Goal: Information Seeking & Learning: Learn about a topic

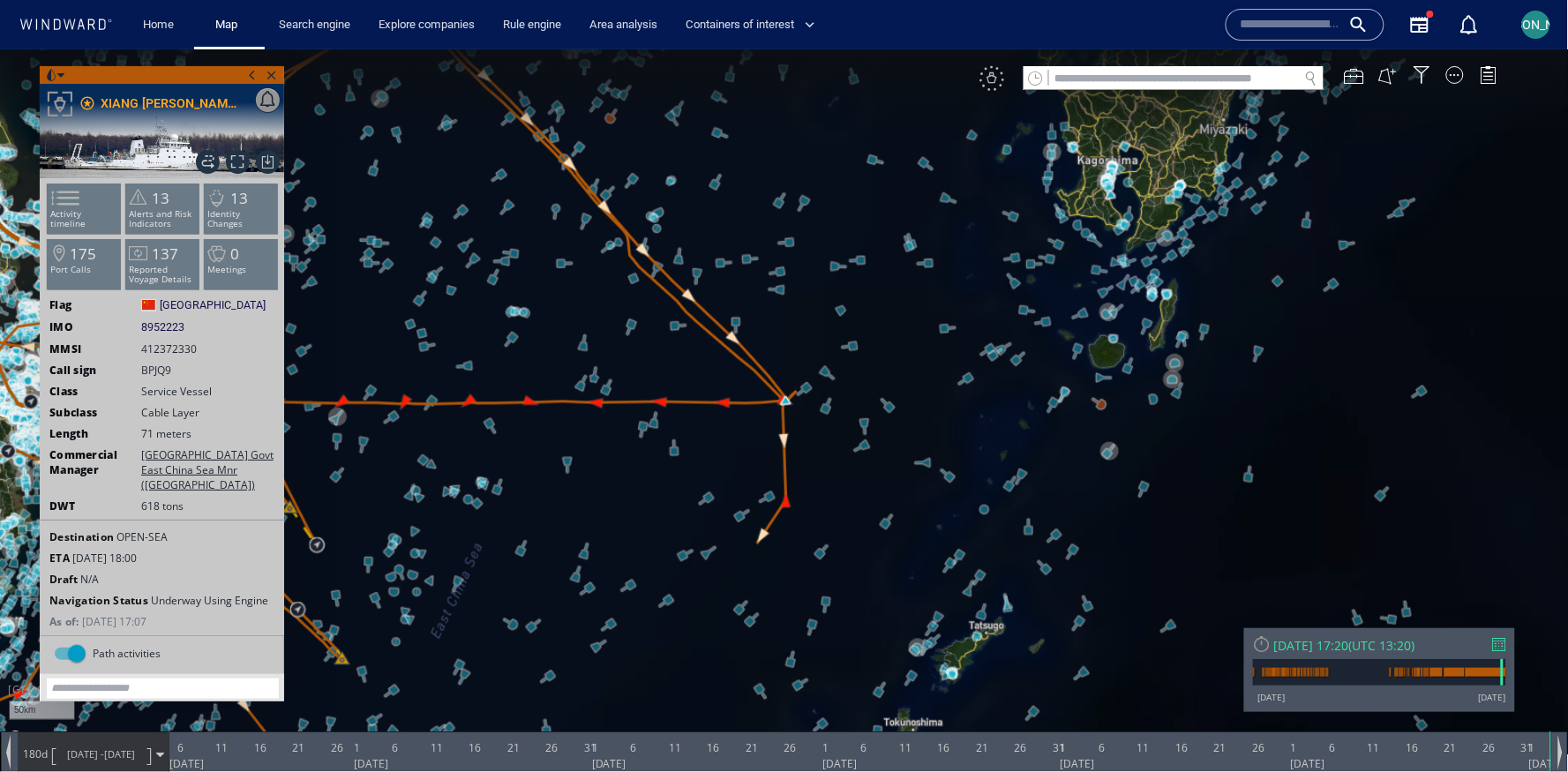
click at [994, 79] on div "VM" at bounding box center [991, 77] width 25 height 25
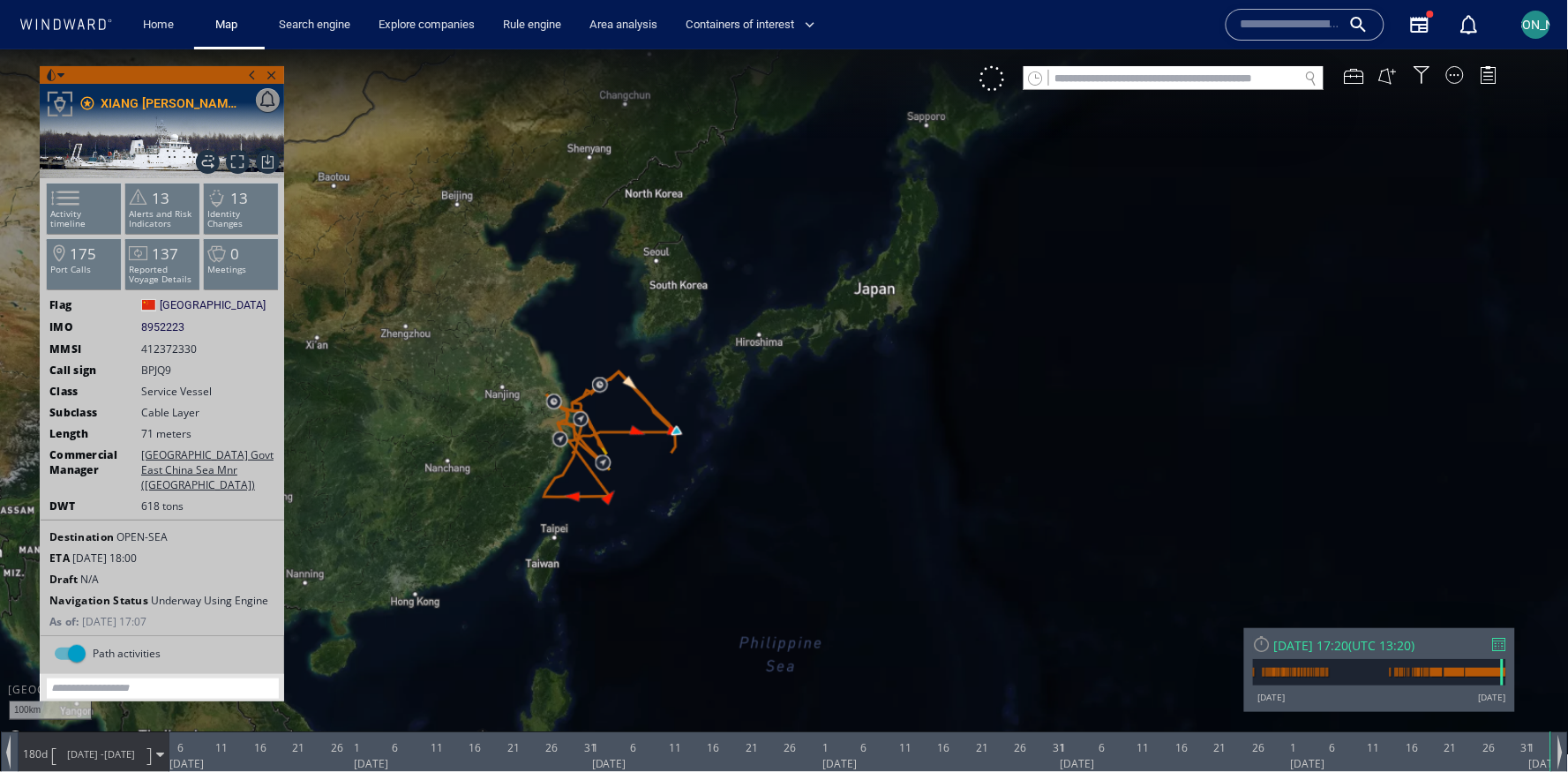
drag, startPoint x: 744, startPoint y: 326, endPoint x: 752, endPoint y: 365, distance: 39.8
click at [752, 366] on canvas "Map" at bounding box center [784, 401] width 1569 height 706
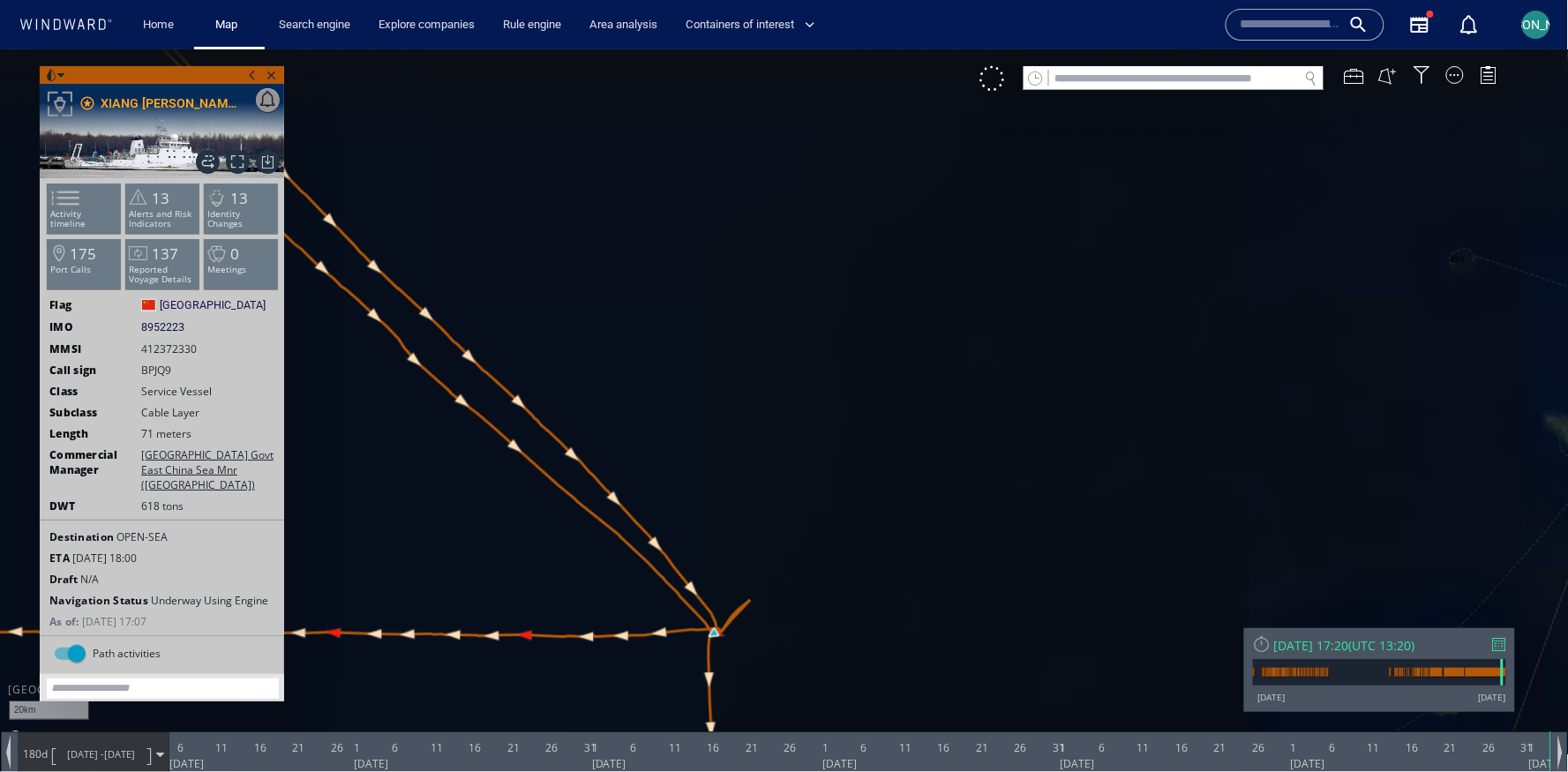
drag, startPoint x: 751, startPoint y: 628, endPoint x: 836, endPoint y: 303, distance: 335.9
click at [836, 303] on canvas "Map" at bounding box center [784, 401] width 1569 height 706
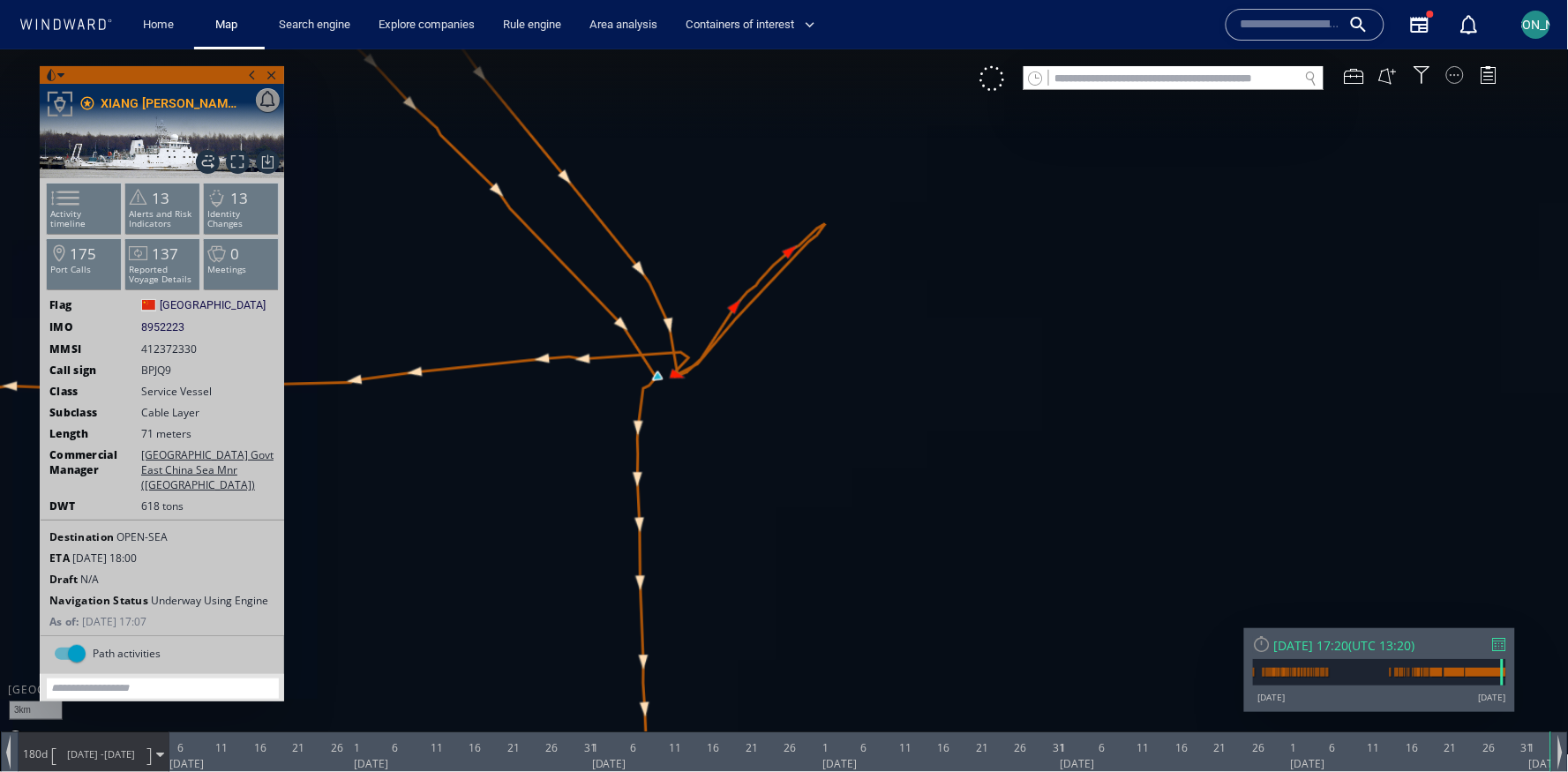
click at [1451, 74] on div at bounding box center [1455, 74] width 18 height 18
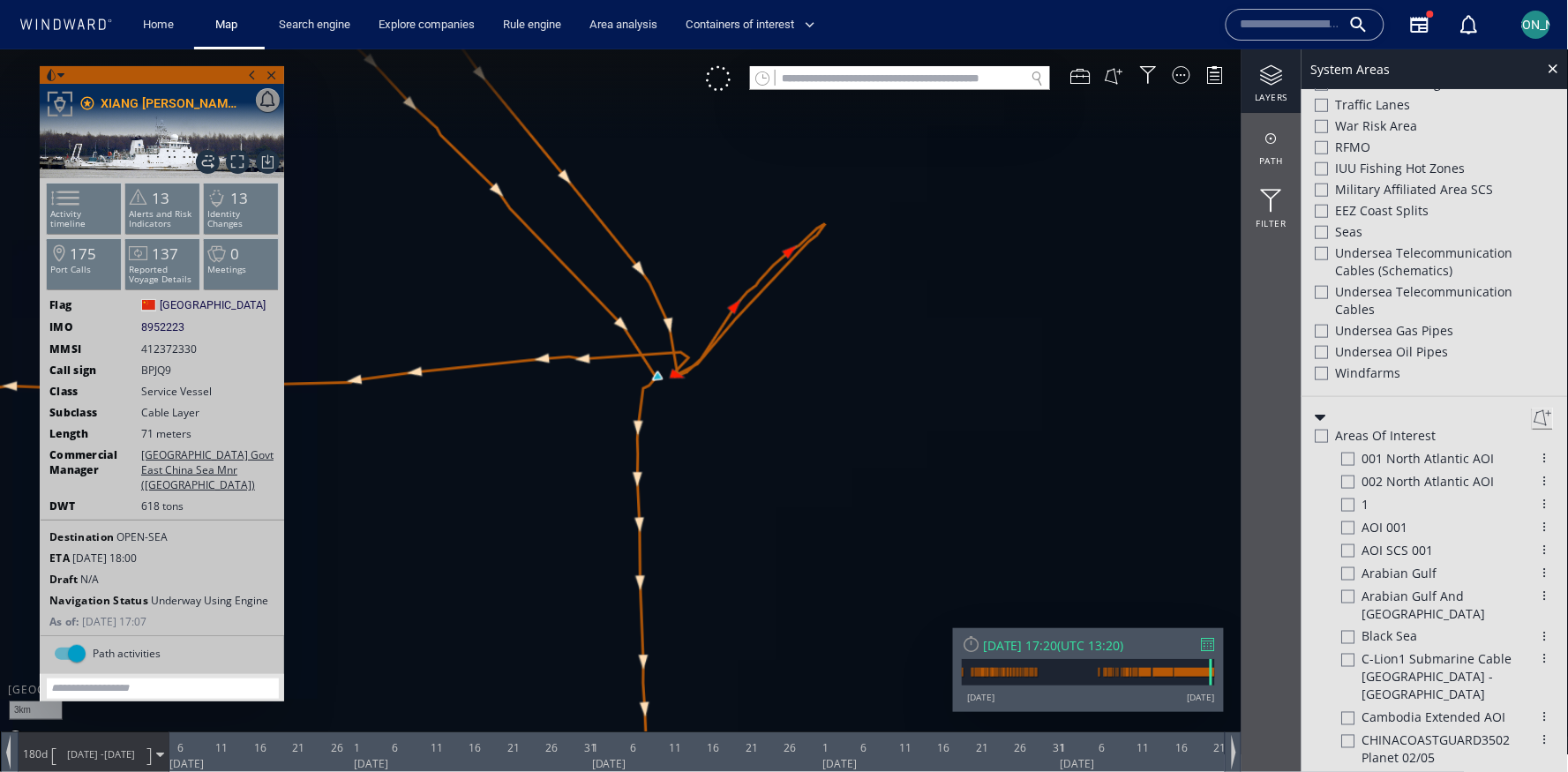
scroll to position [457, 0]
click at [1325, 312] on div "Undersea Telecommunication cables" at bounding box center [1434, 303] width 239 height 39
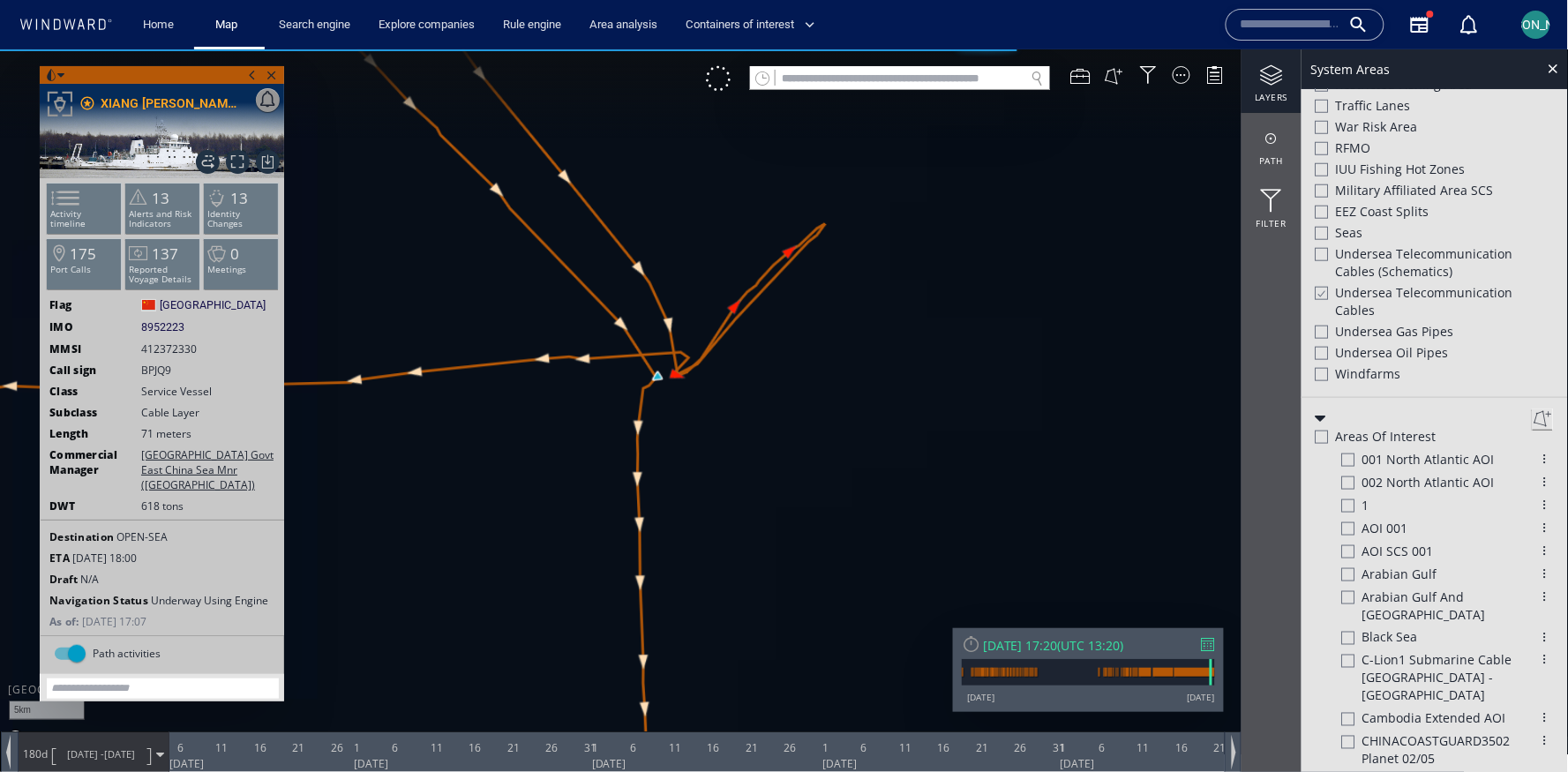
drag, startPoint x: 871, startPoint y: 459, endPoint x: 1017, endPoint y: 411, distance: 153.7
click at [1017, 411] on canvas "Map" at bounding box center [784, 401] width 1569 height 706
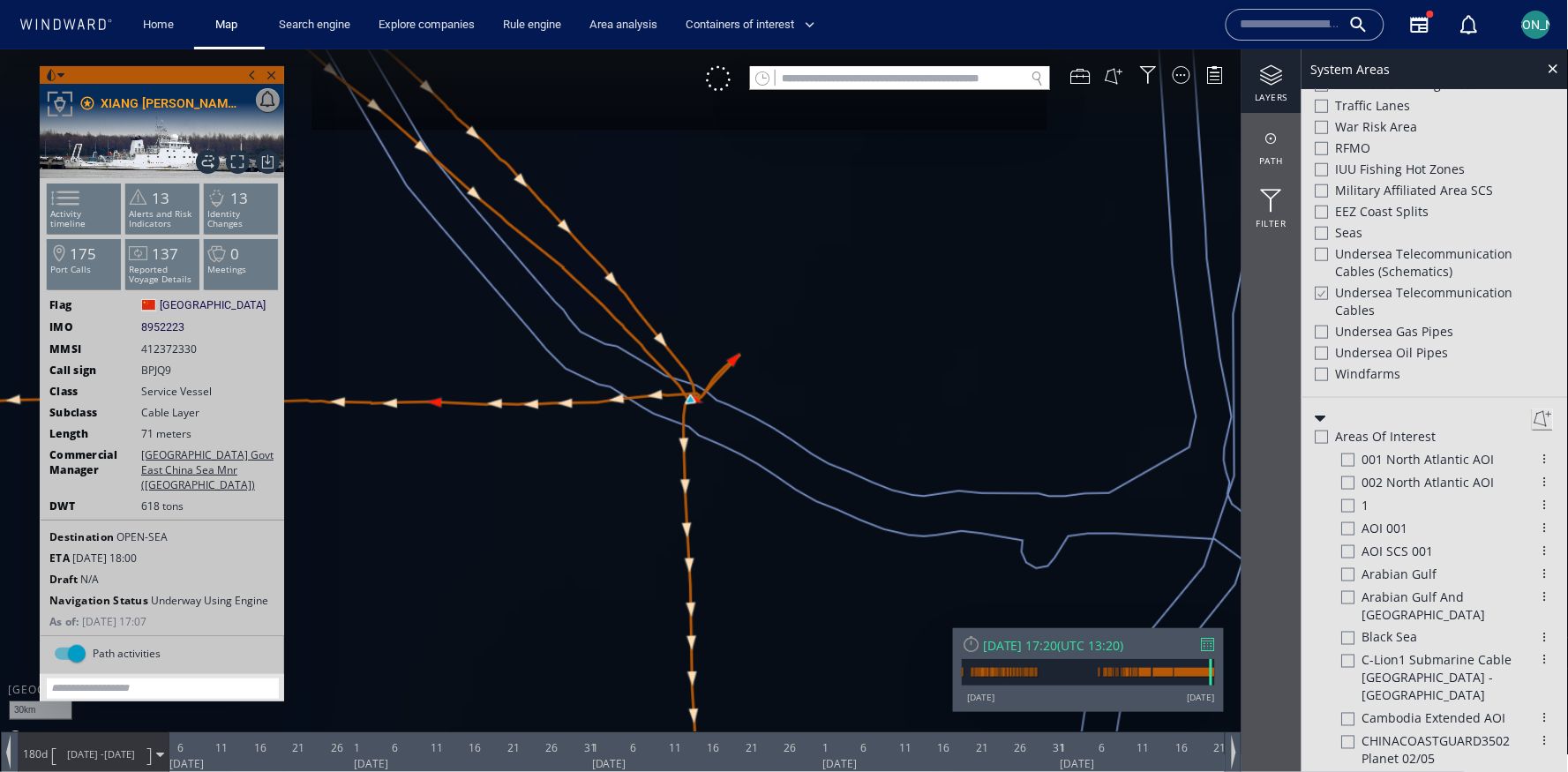
scroll to position [483, 0]
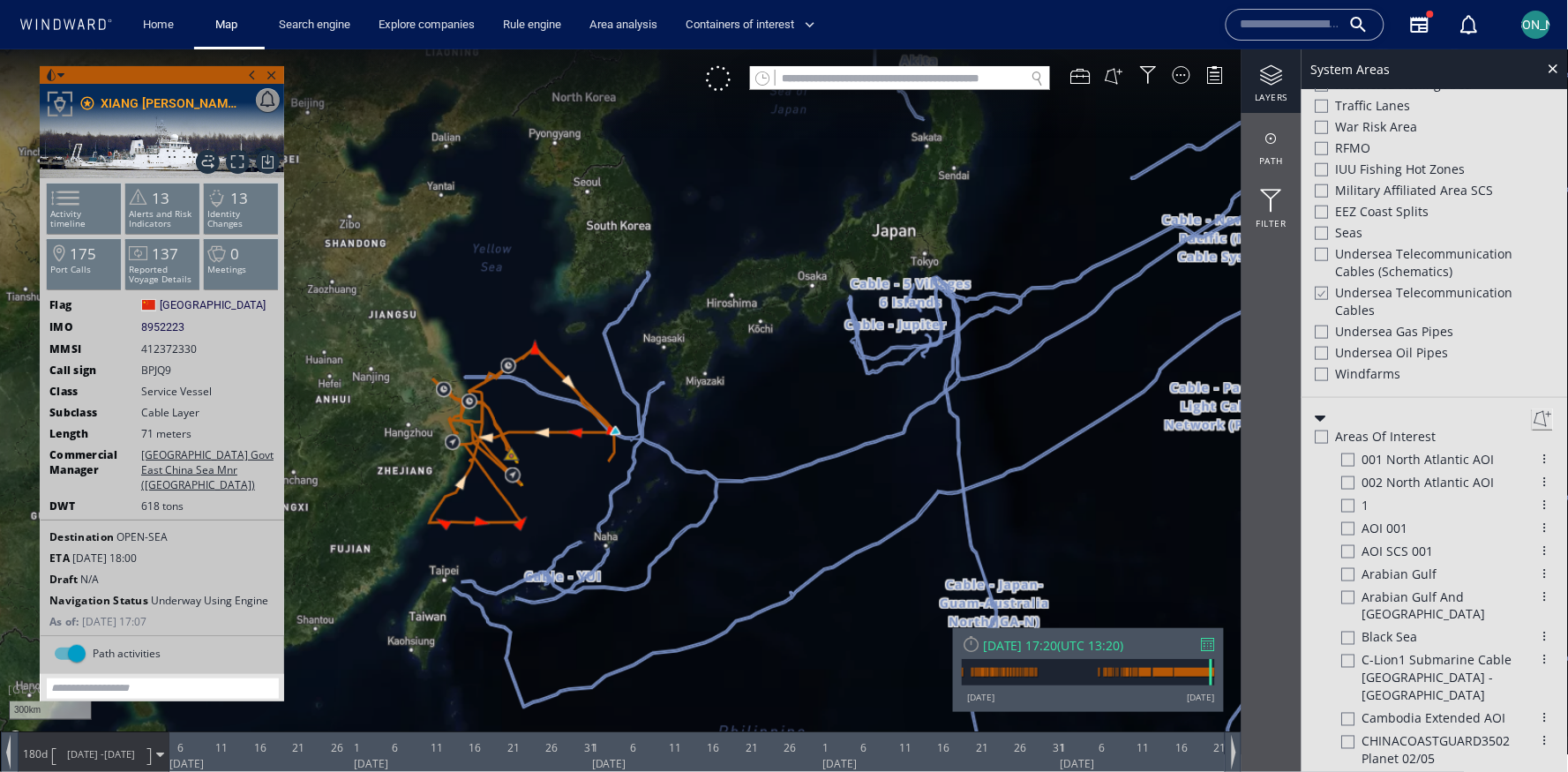
click at [691, 431] on canvas "Map" at bounding box center [784, 401] width 1569 height 706
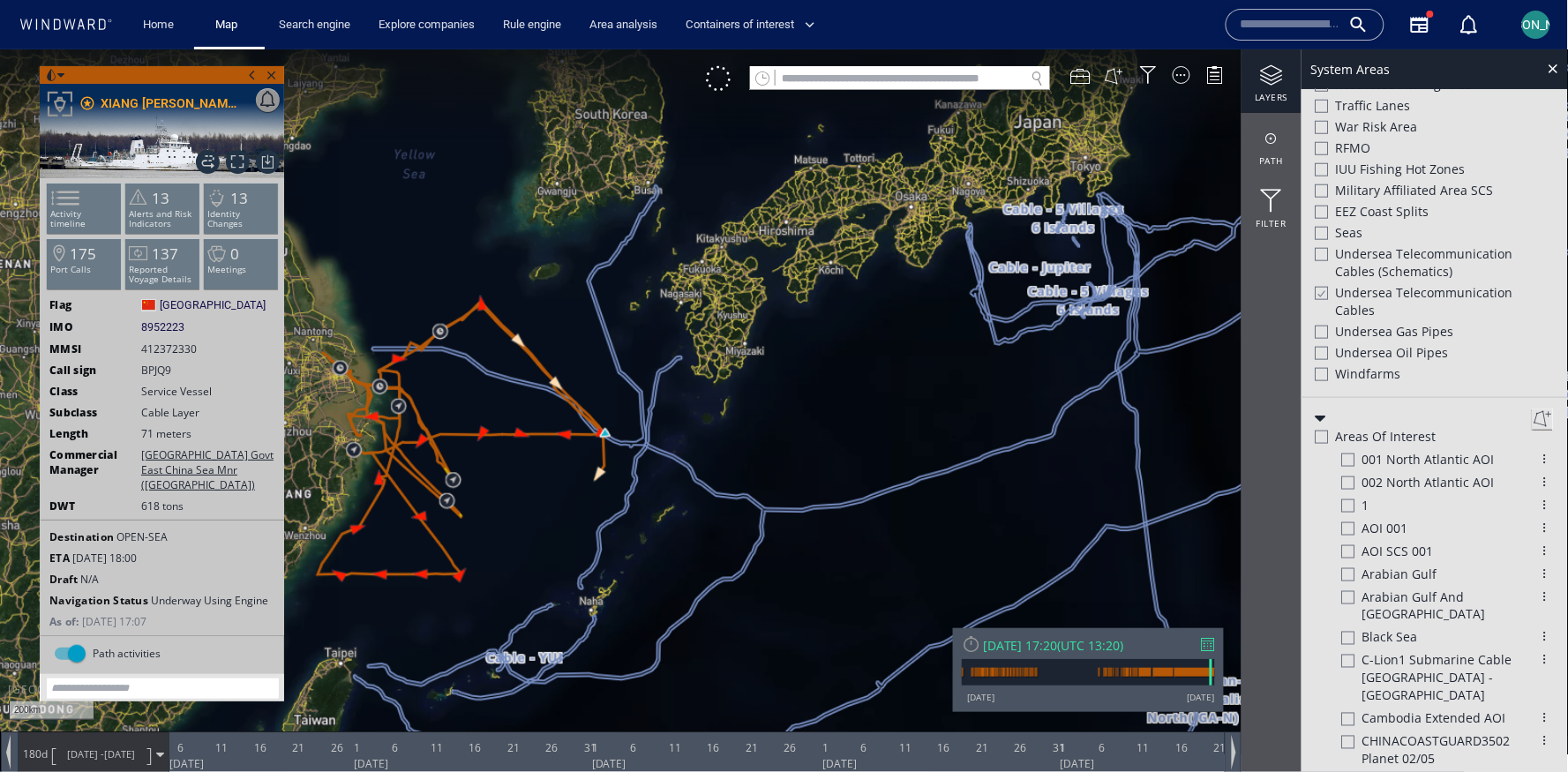
click at [612, 395] on canvas "Map" at bounding box center [784, 401] width 1569 height 706
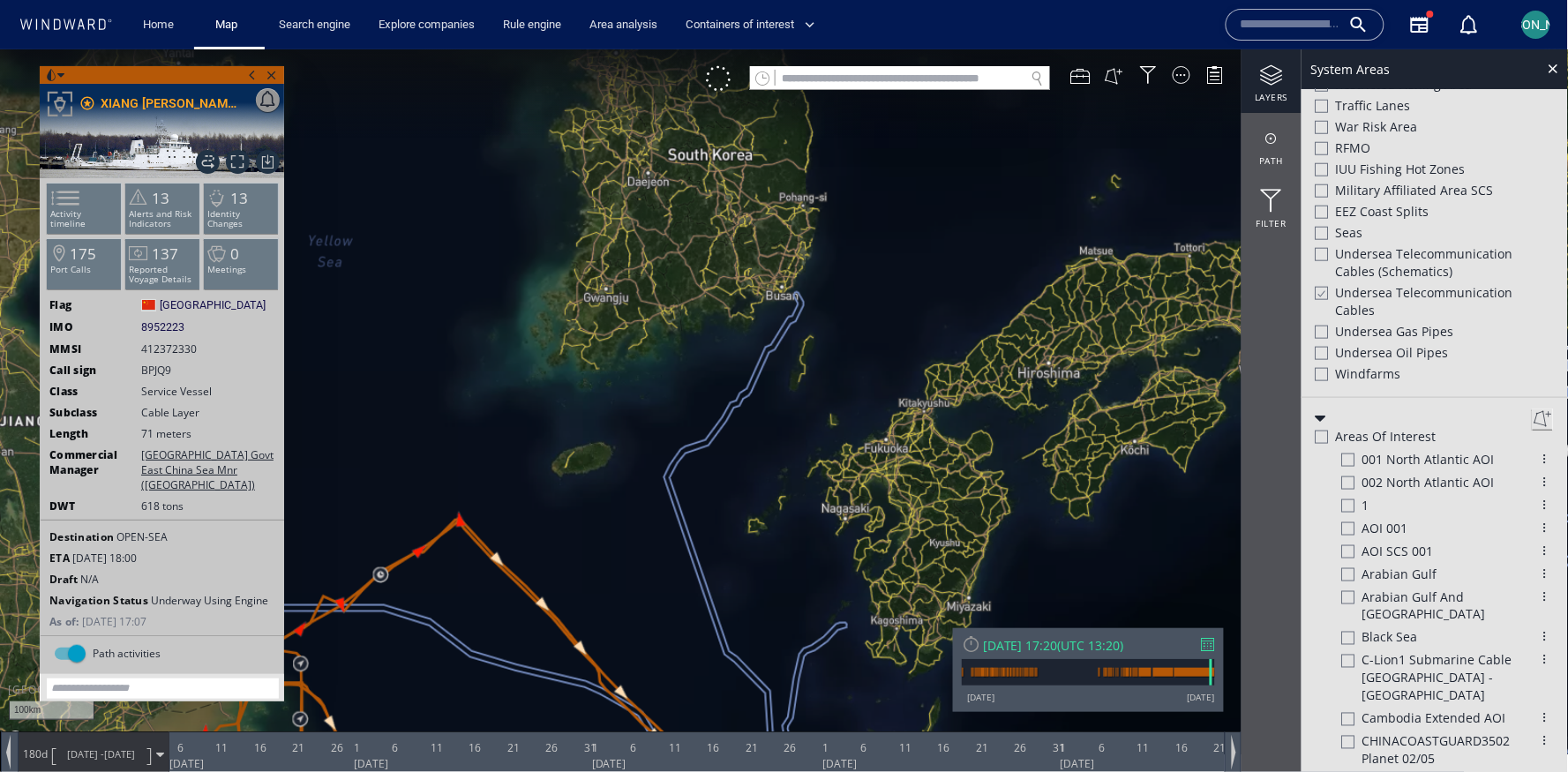
drag, startPoint x: 549, startPoint y: 183, endPoint x: 611, endPoint y: 480, distance: 303.4
click at [610, 481] on canvas "Map" at bounding box center [784, 401] width 1569 height 706
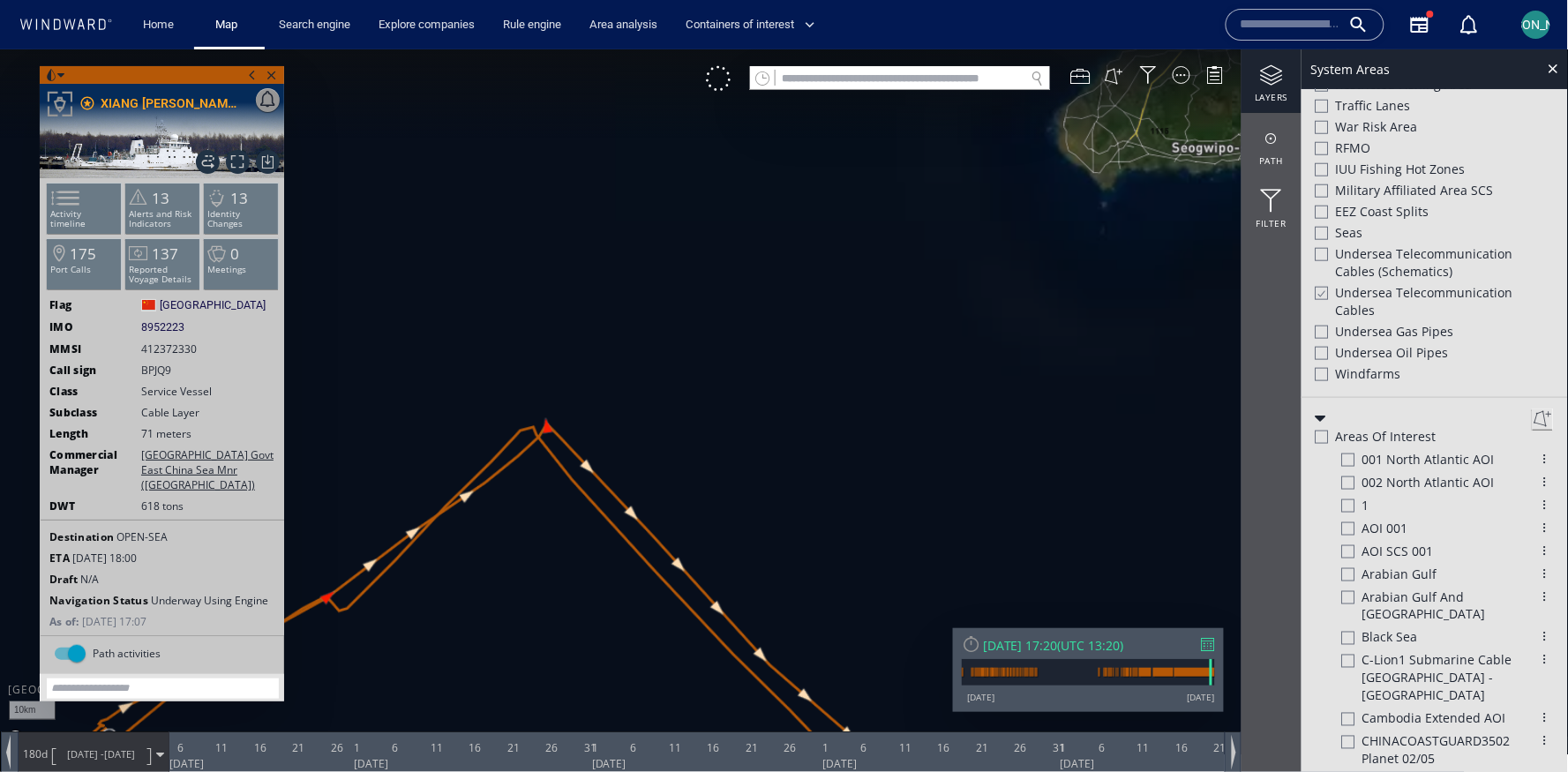
scroll to position [457, 0]
click at [517, 322] on canvas "Map" at bounding box center [784, 401] width 1569 height 706
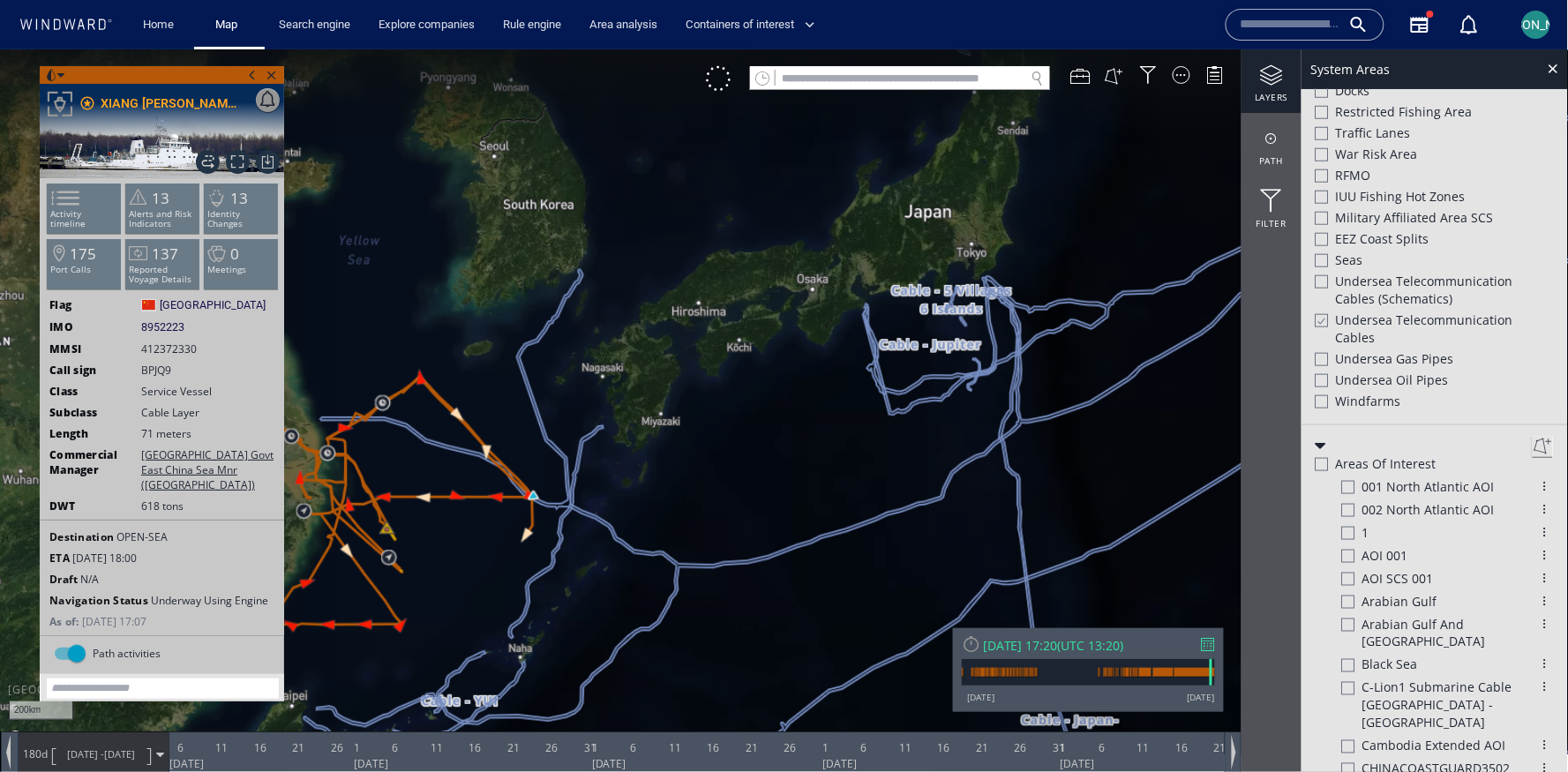
scroll to position [483, 0]
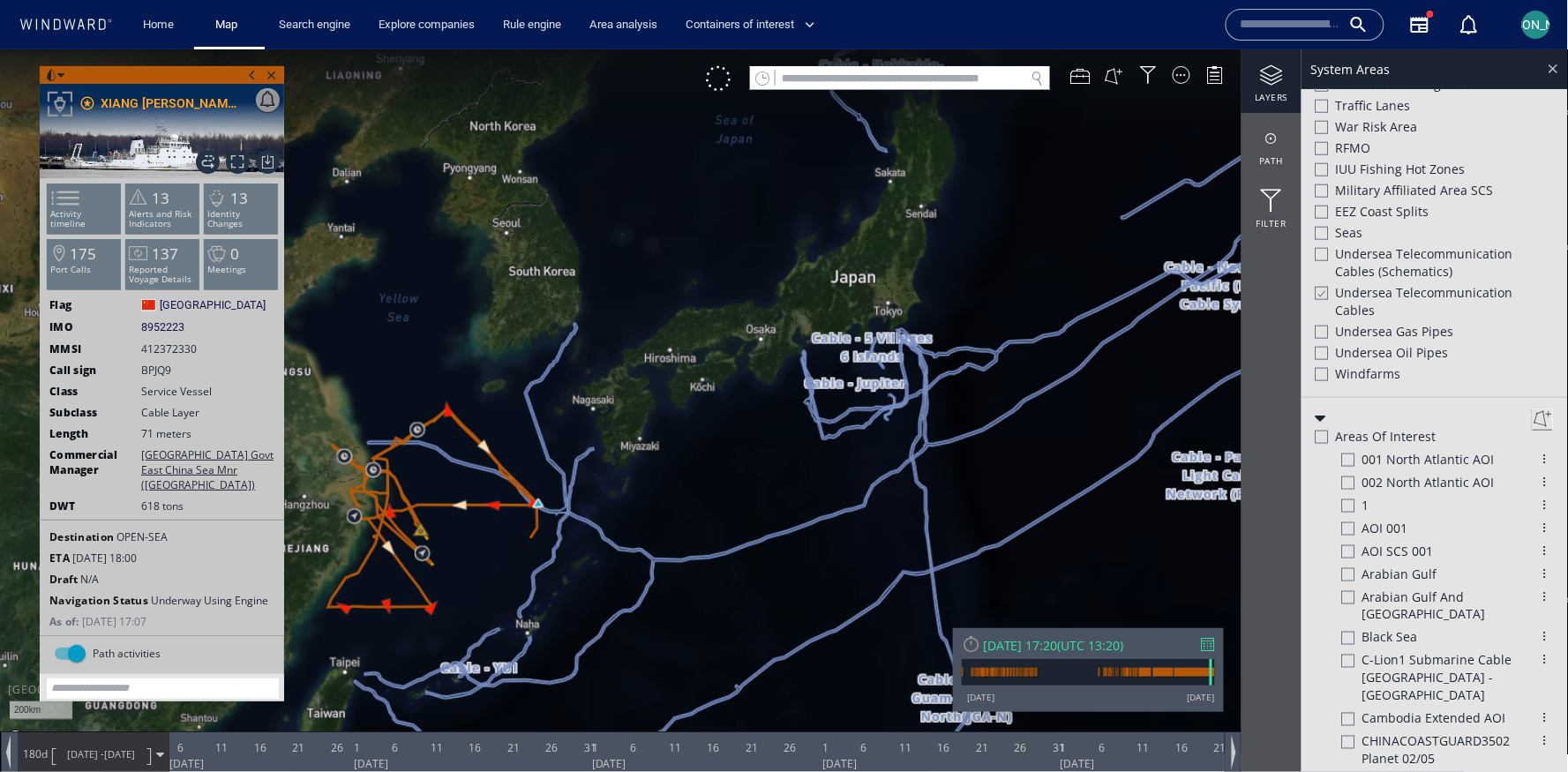
click at [1558, 72] on div at bounding box center [1553, 67] width 21 height 21
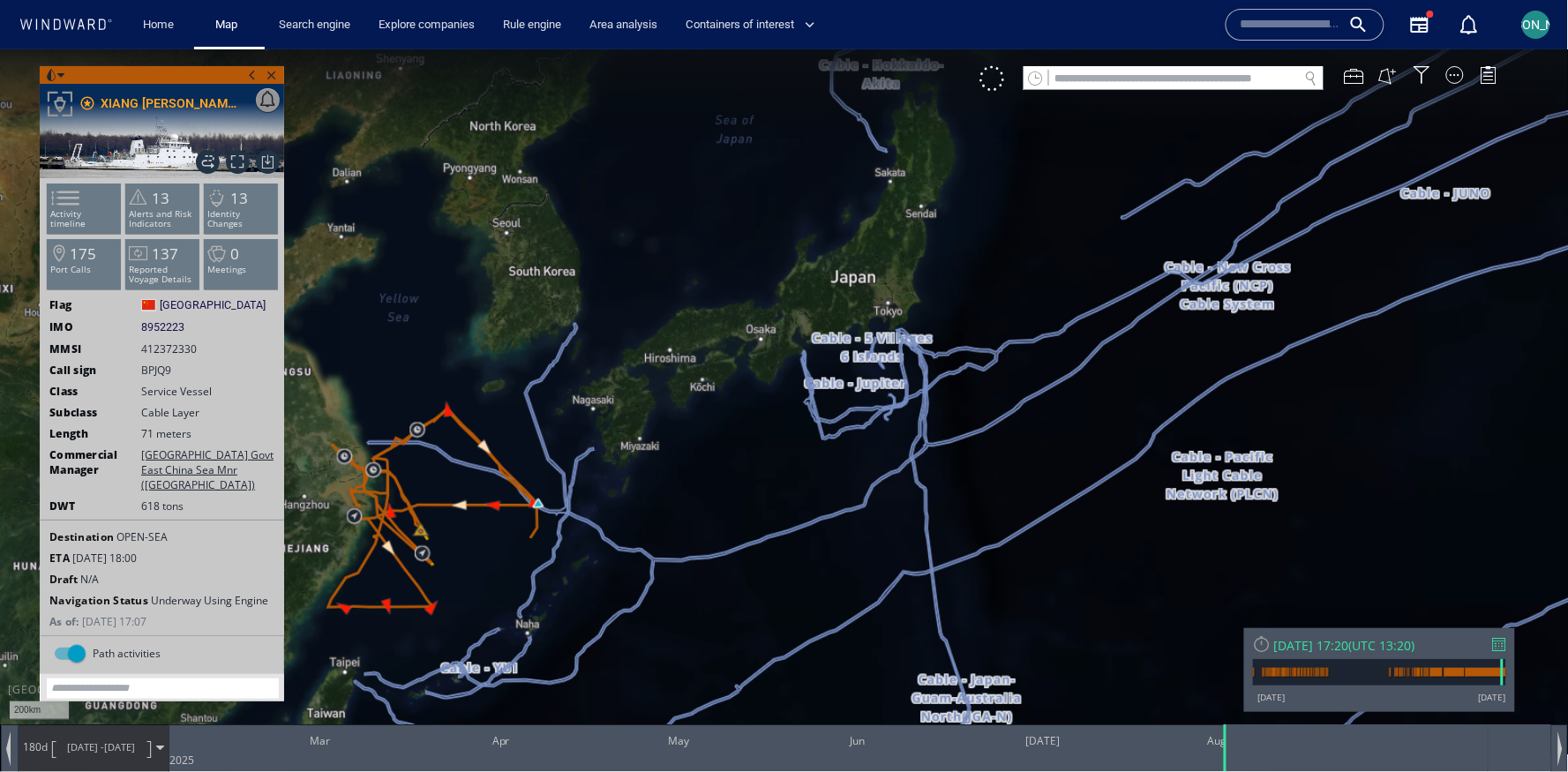
drag, startPoint x: 532, startPoint y: 566, endPoint x: 750, endPoint y: 415, distance: 265.2
click at [749, 415] on canvas "Map" at bounding box center [784, 401] width 1569 height 706
